Goal: Information Seeking & Learning: Learn about a topic

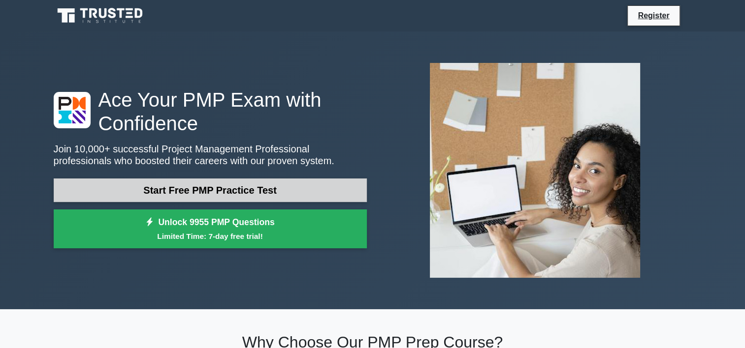
click at [182, 190] on link "Start Free PMP Practice Test" at bounding box center [210, 191] width 313 height 24
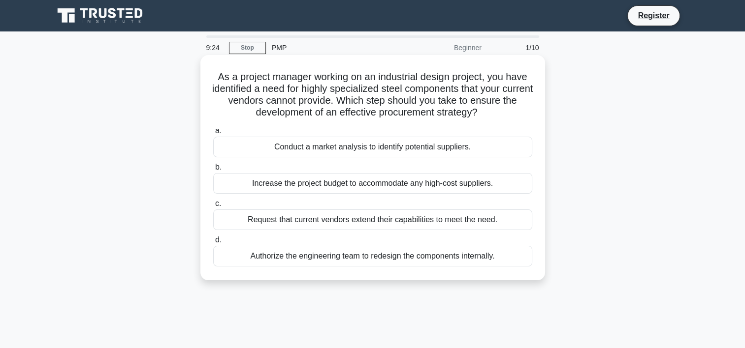
click at [300, 153] on div "Conduct a market analysis to identify potential suppliers." at bounding box center [372, 147] width 319 height 21
click at [213, 134] on input "a. Conduct a market analysis to identify potential suppliers." at bounding box center [213, 131] width 0 height 6
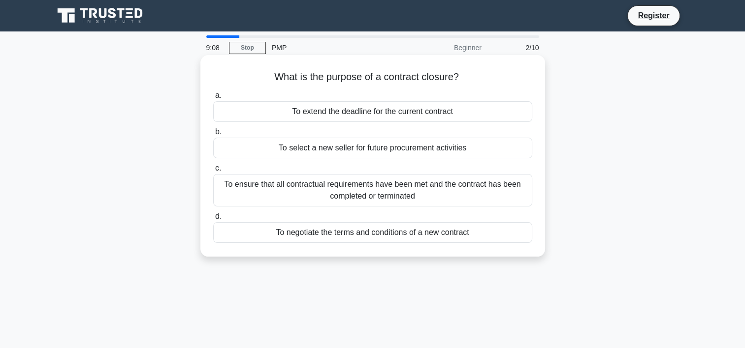
click at [272, 196] on div "To ensure that all contractual requirements have been met and the contract has …" at bounding box center [372, 190] width 319 height 32
click at [213, 172] on input "c. To ensure that all contractual requirements have been met and the contract h…" at bounding box center [213, 168] width 0 height 6
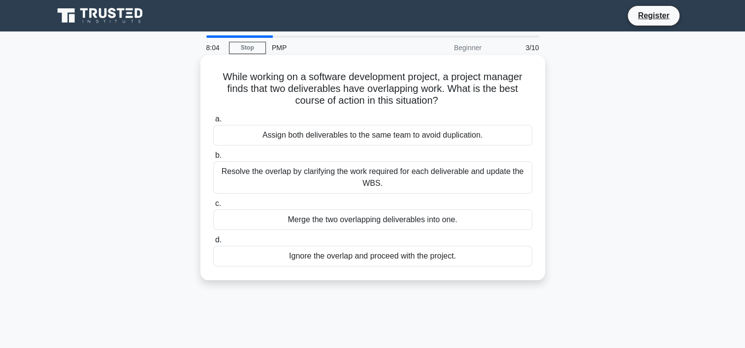
click at [348, 141] on div "Assign both deliverables to the same team to avoid duplication." at bounding box center [372, 135] width 319 height 21
click at [213, 123] on input "a. Assign both deliverables to the same team to avoid duplication." at bounding box center [213, 119] width 0 height 6
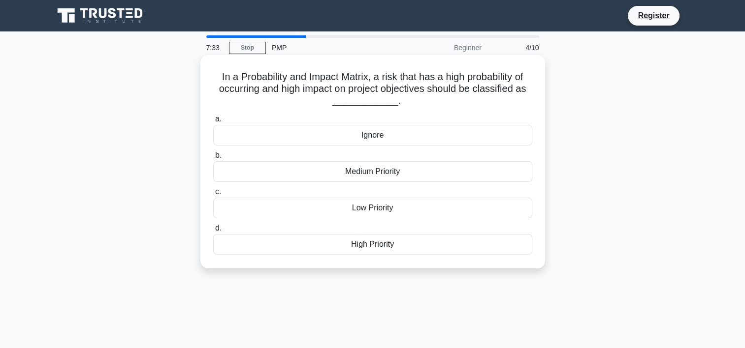
click at [353, 245] on div "High Priority" at bounding box center [372, 244] width 319 height 21
click at [213, 232] on input "d. High Priority" at bounding box center [213, 228] width 0 height 6
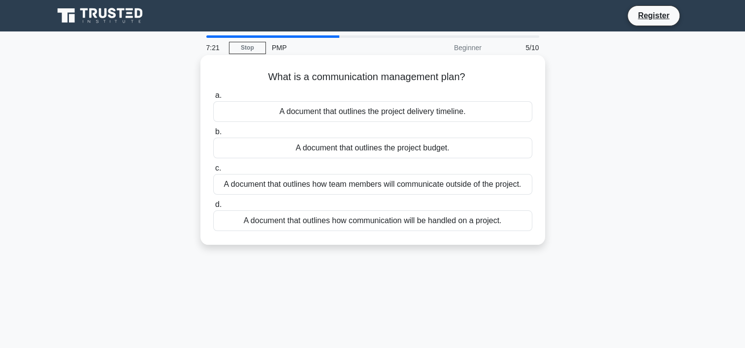
click at [380, 222] on div "A document that outlines how communication will be handled on a project." at bounding box center [372, 221] width 319 height 21
click at [213, 208] on input "d. A document that outlines how communication will be handled on a project." at bounding box center [213, 205] width 0 height 6
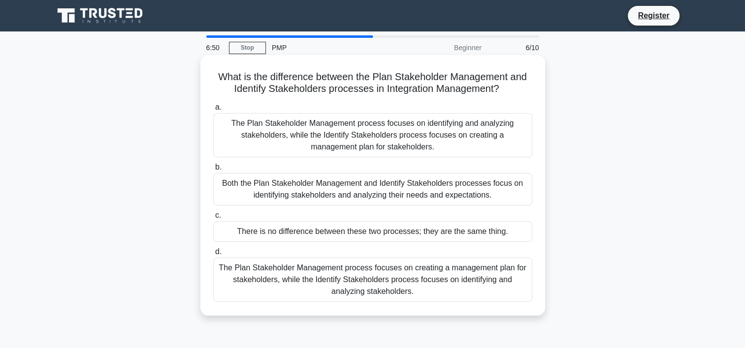
click at [404, 279] on div "The Plan Stakeholder Management process focuses on creating a management plan f…" at bounding box center [372, 280] width 319 height 44
click at [213, 255] on input "d. The Plan Stakeholder Management process focuses on creating a management pla…" at bounding box center [213, 252] width 0 height 6
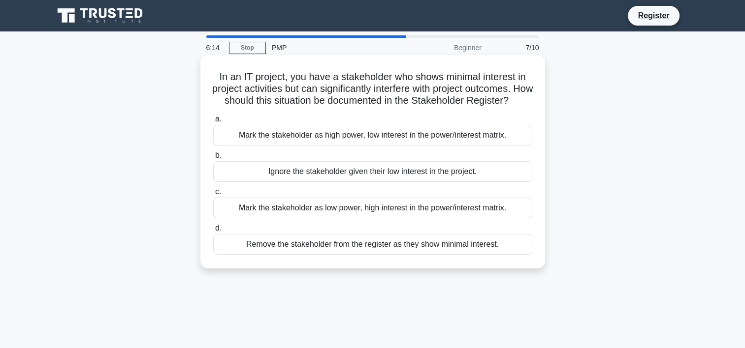
click at [345, 146] on div "Mark the stakeholder as high power, low interest in the power/interest matrix." at bounding box center [372, 135] width 319 height 21
click at [213, 123] on input "a. [PERSON_NAME] the stakeholder as high power, low interest in the power/inter…" at bounding box center [213, 119] width 0 height 6
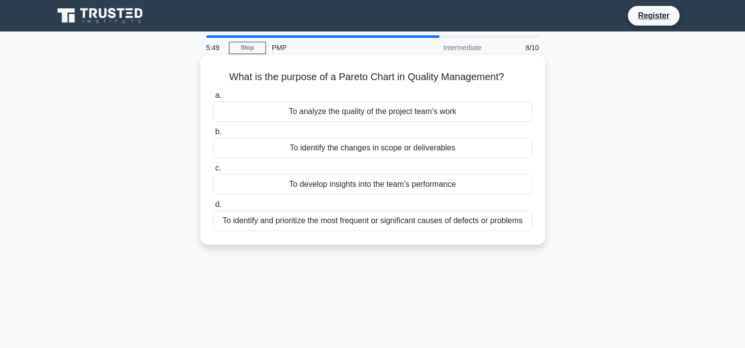
click at [468, 222] on div "To identify and prioritize the most frequent or significant causes of defects o…" at bounding box center [372, 221] width 319 height 21
click at [213, 208] on input "d. To identify and prioritize the most frequent or significant causes of defect…" at bounding box center [213, 205] width 0 height 6
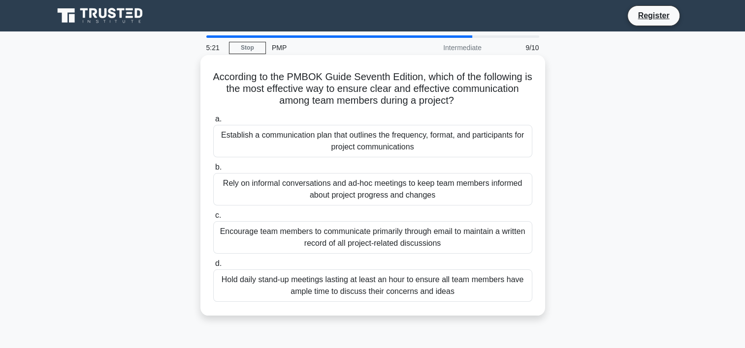
click at [442, 148] on div "Establish a communication plan that outlines the frequency, format, and partici…" at bounding box center [372, 141] width 319 height 32
click at [213, 123] on input "a. Establish a communication plan that outlines the frequency, format, and part…" at bounding box center [213, 119] width 0 height 6
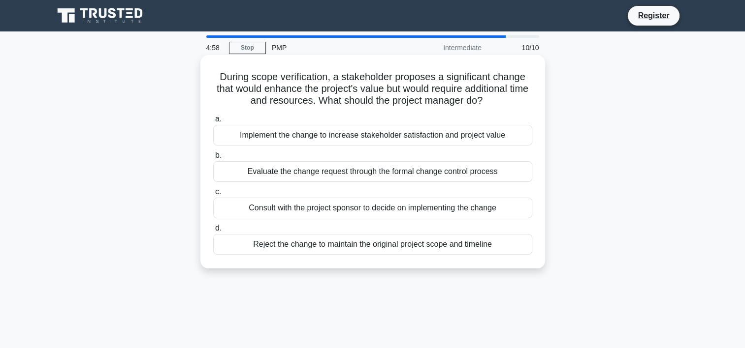
click at [278, 174] on div "Evaluate the change request through the formal change control process" at bounding box center [372, 171] width 319 height 21
click at [213, 159] on input "b. Evaluate the change request through the formal change control process" at bounding box center [213, 156] width 0 height 6
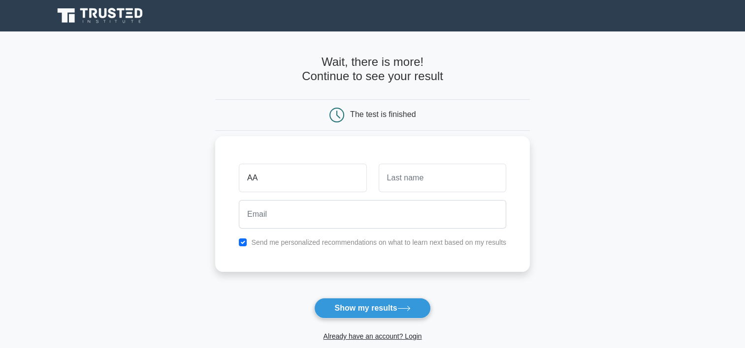
type input "Aanchal"
click at [445, 176] on input "text" at bounding box center [441, 178] width 127 height 29
type input "Gupta"
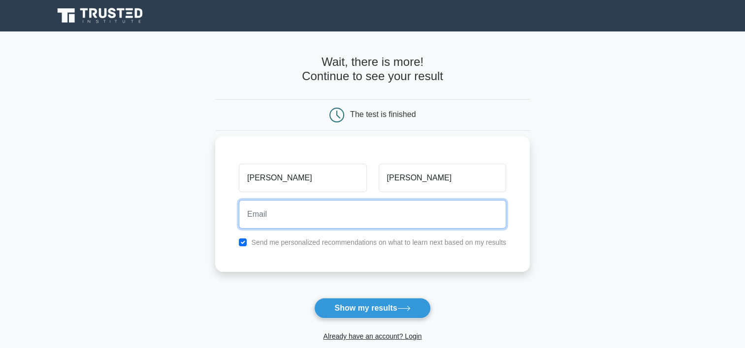
click at [324, 221] on input "email" at bounding box center [372, 214] width 267 height 29
type input "aanchal.srms@gmail.com"
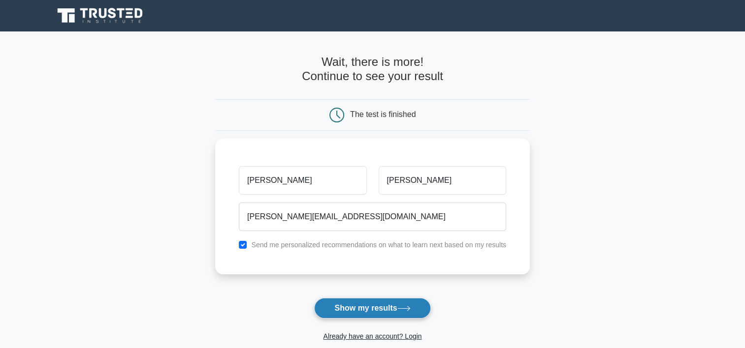
click at [352, 309] on button "Show my results" at bounding box center [372, 308] width 116 height 21
